Goal: Information Seeking & Learning: Learn about a topic

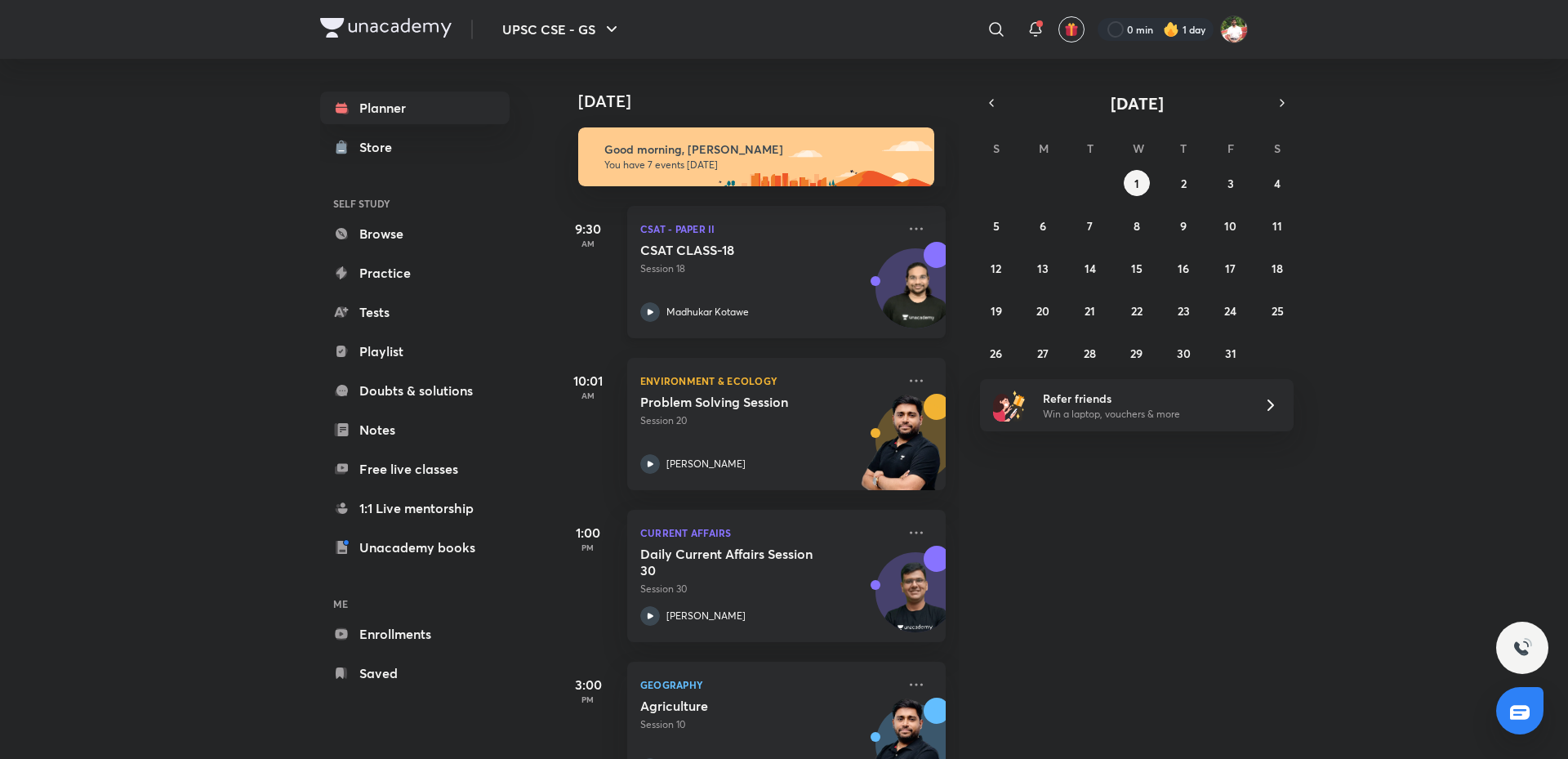
scroll to position [163, 0]
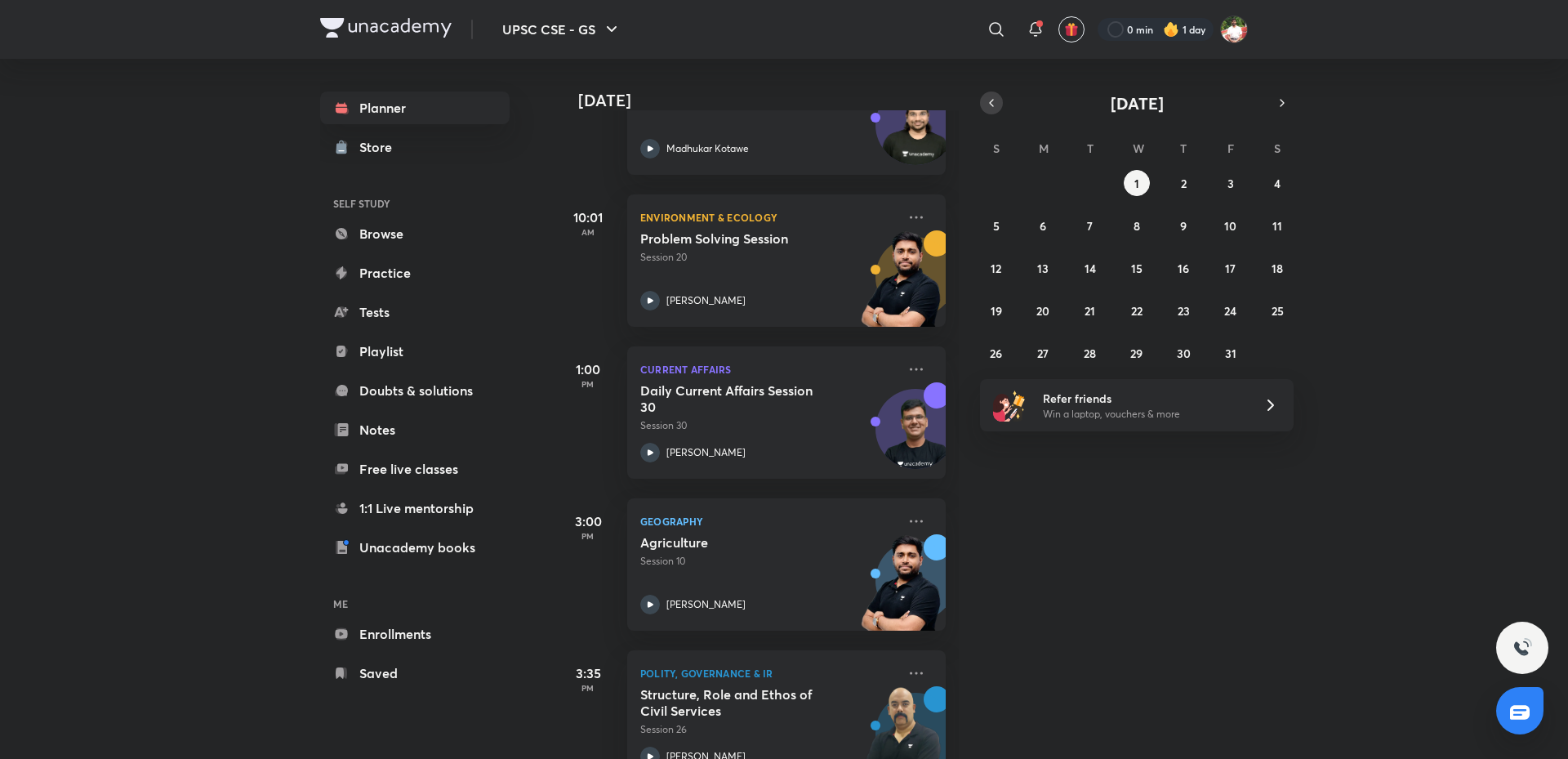
click at [982, 101] on button "button" at bounding box center [991, 102] width 23 height 23
click at [1086, 350] on abbr "30" at bounding box center [1090, 353] width 14 height 15
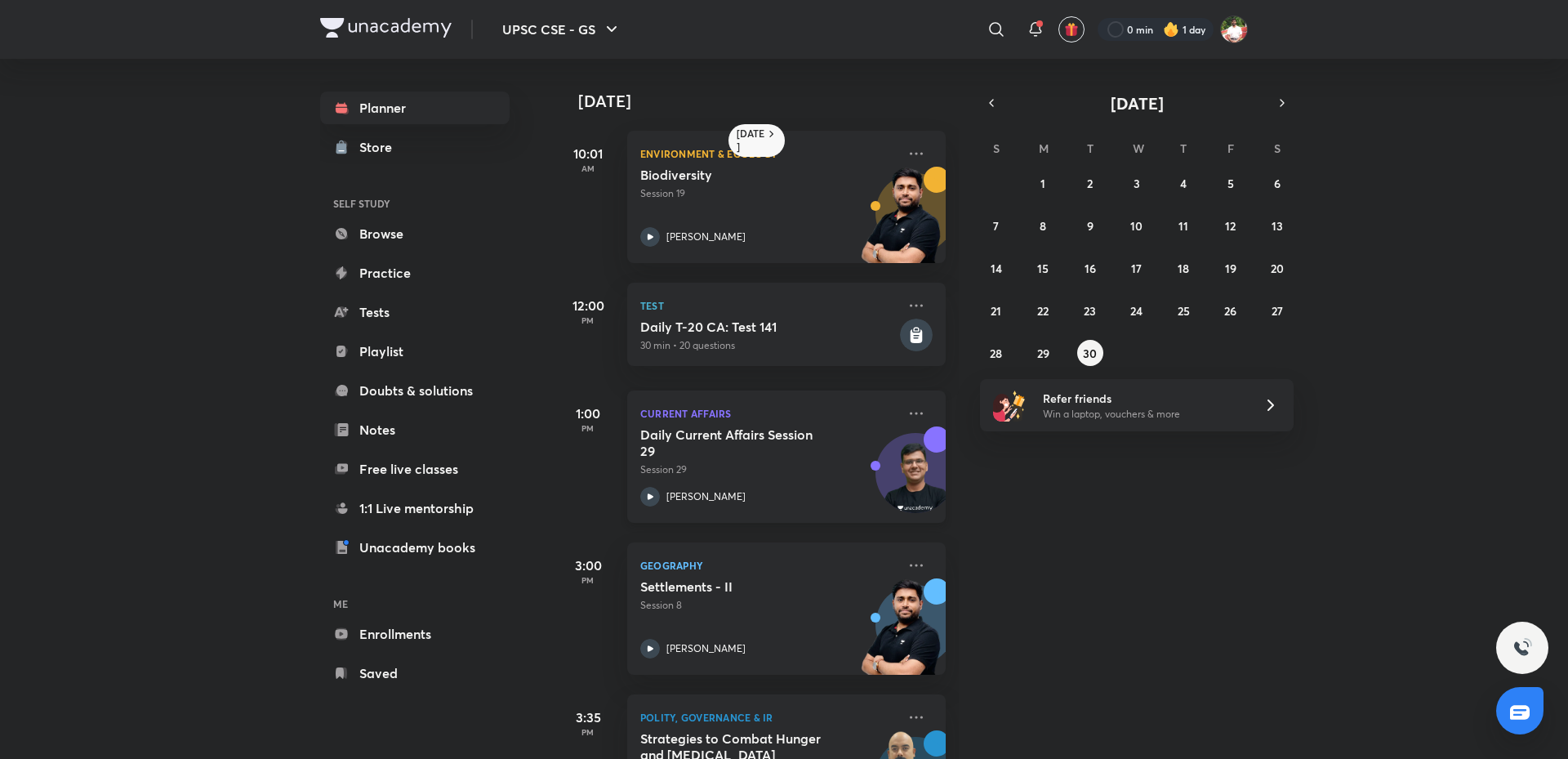
click at [713, 443] on h5 "Daily Current Affairs Session 29" at bounding box center [742, 443] width 203 height 33
click at [771, 457] on h5 "Daily Current Affairs Session 29" at bounding box center [742, 443] width 203 height 33
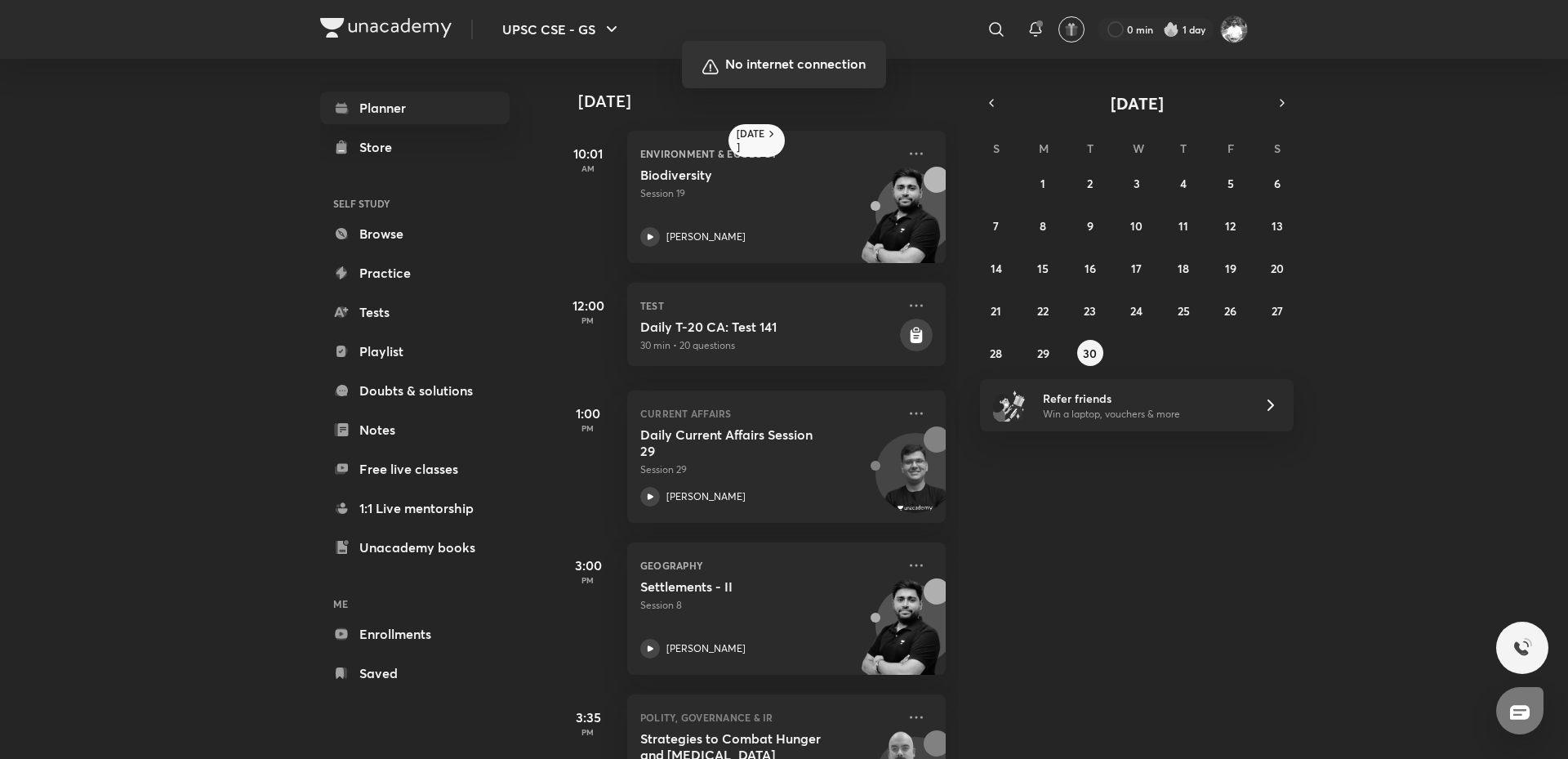
click at [868, 294] on div at bounding box center [784, 379] width 1568 height 759
